Goal: Book appointment/travel/reservation

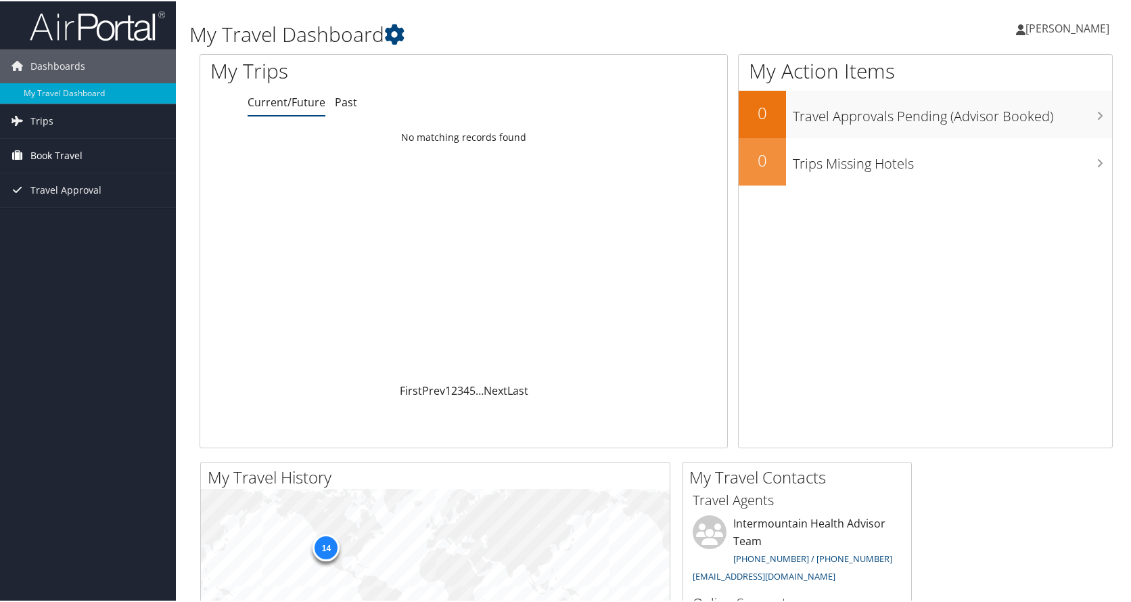
click at [58, 154] on span "Book Travel" at bounding box center [56, 154] width 52 height 34
click at [30, 116] on span "Trips" at bounding box center [41, 120] width 23 height 34
click at [37, 142] on link "Current/Future Trips" at bounding box center [88, 147] width 176 height 20
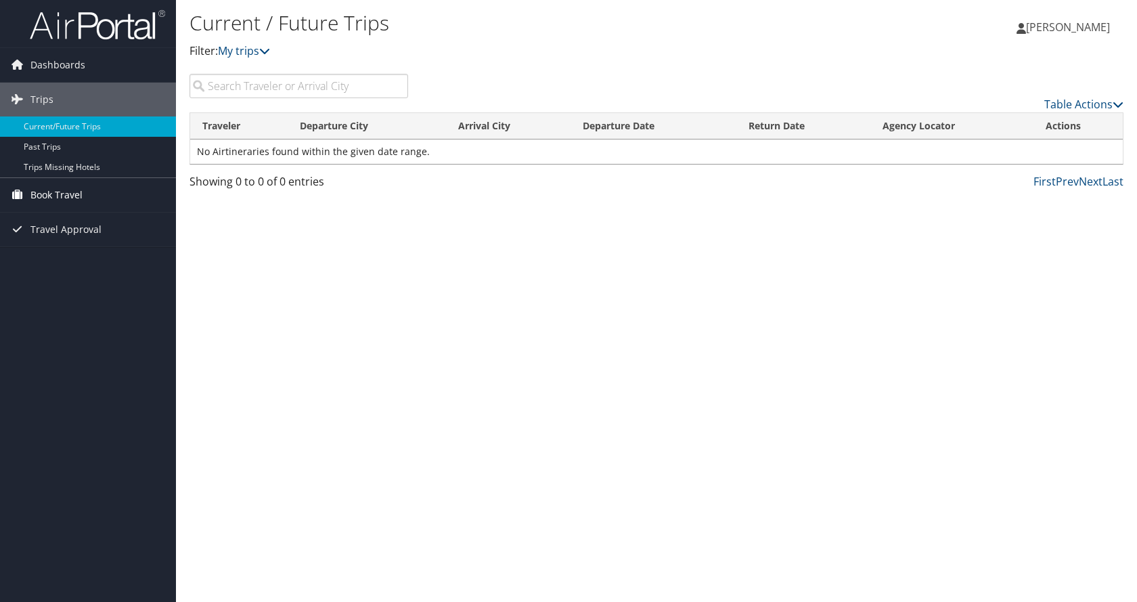
click at [72, 191] on span "Book Travel" at bounding box center [56, 195] width 52 height 34
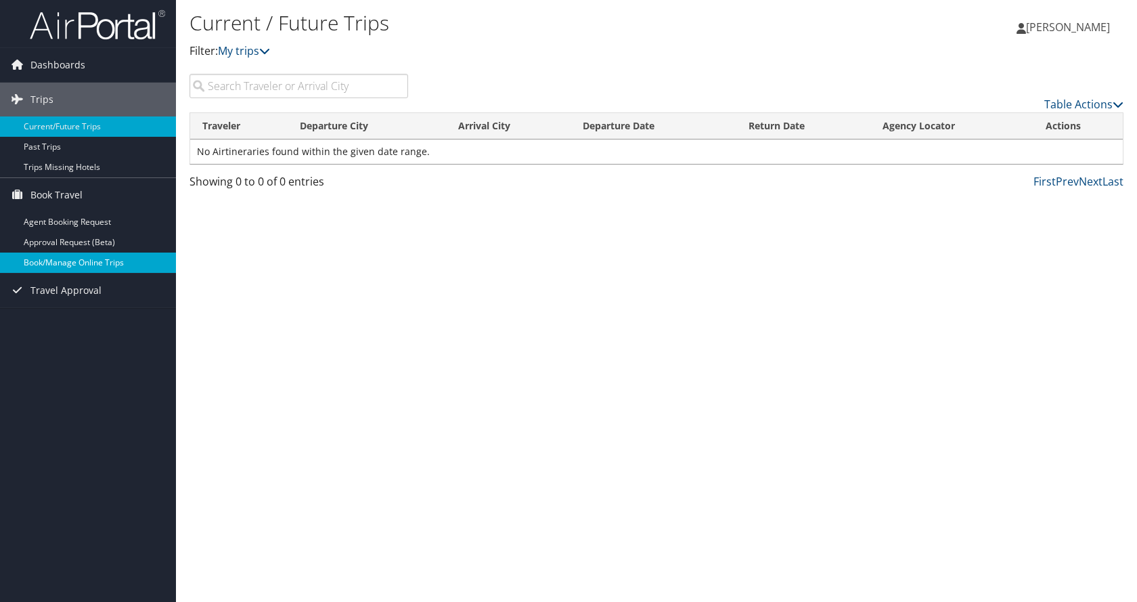
click at [72, 262] on link "Book/Manage Online Trips" at bounding box center [88, 262] width 176 height 20
